Goal: Task Accomplishment & Management: Use online tool/utility

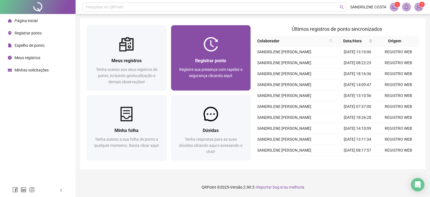
click at [208, 64] on div "Registrar ponto" at bounding box center [211, 60] width 66 height 7
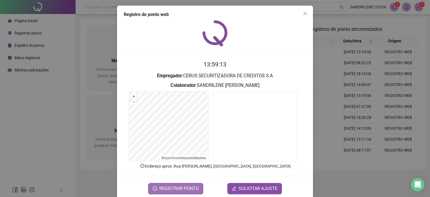
click at [171, 188] on span "REGISTRAR PONTO" at bounding box center [178, 188] width 39 height 7
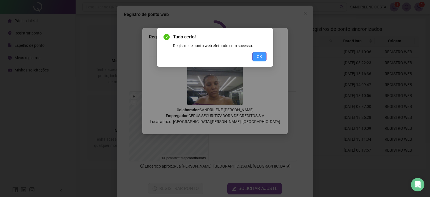
click at [261, 57] on span "OK" at bounding box center [259, 56] width 5 height 6
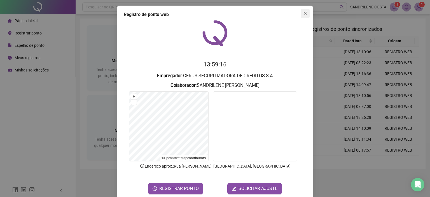
click at [303, 11] on icon "close" at bounding box center [305, 13] width 4 height 4
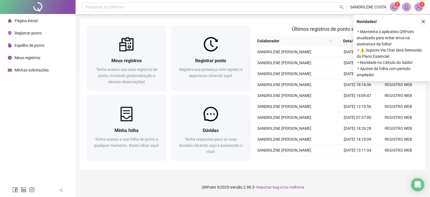
click at [423, 21] on icon "close" at bounding box center [423, 22] width 4 height 4
